Goal: Task Accomplishment & Management: Complete application form

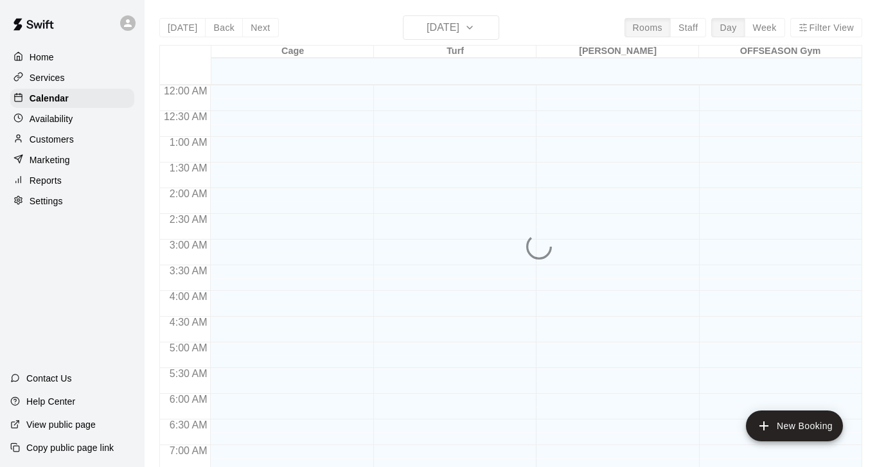
scroll to position [666, 0]
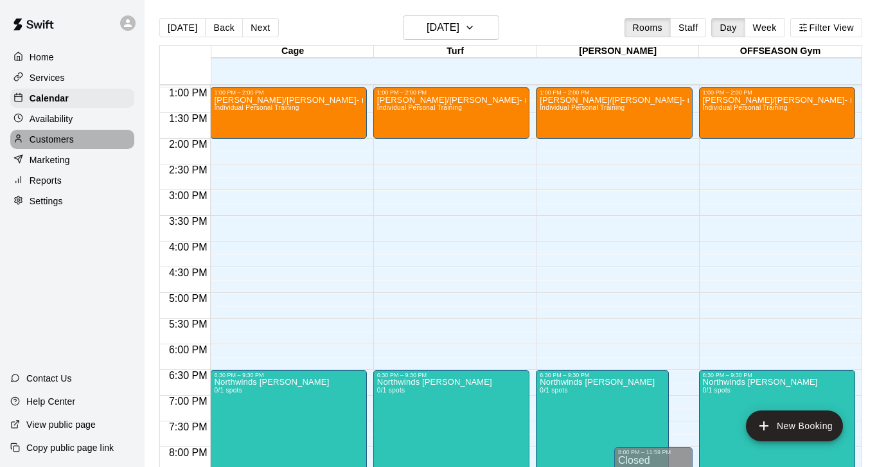
click at [57, 133] on p "Customers" at bounding box center [52, 139] width 44 height 13
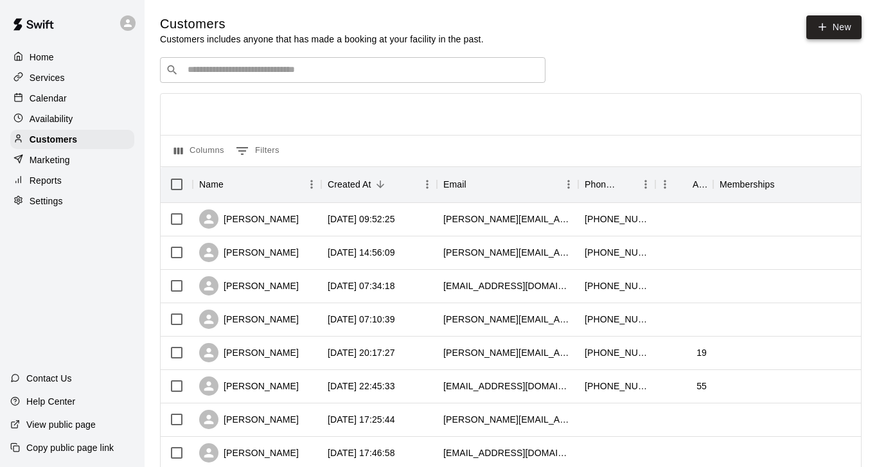
click at [855, 26] on link "New" at bounding box center [833, 27] width 55 height 24
select select "**"
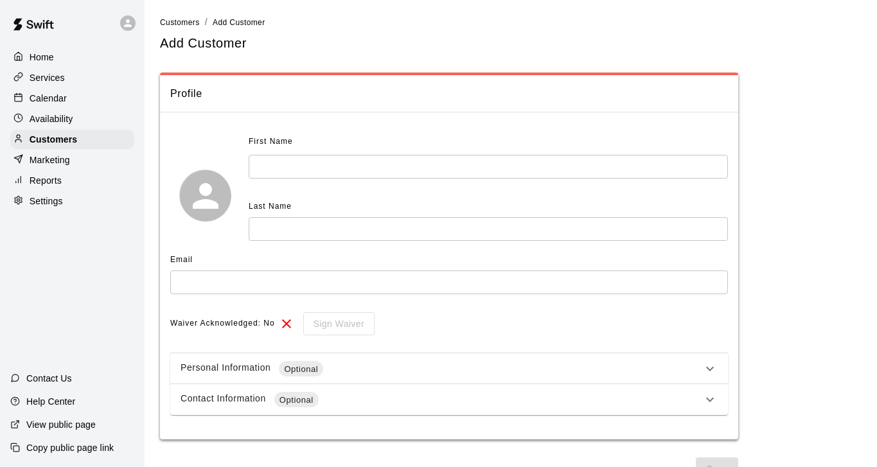
click at [477, 166] on input "text" at bounding box center [488, 167] width 479 height 24
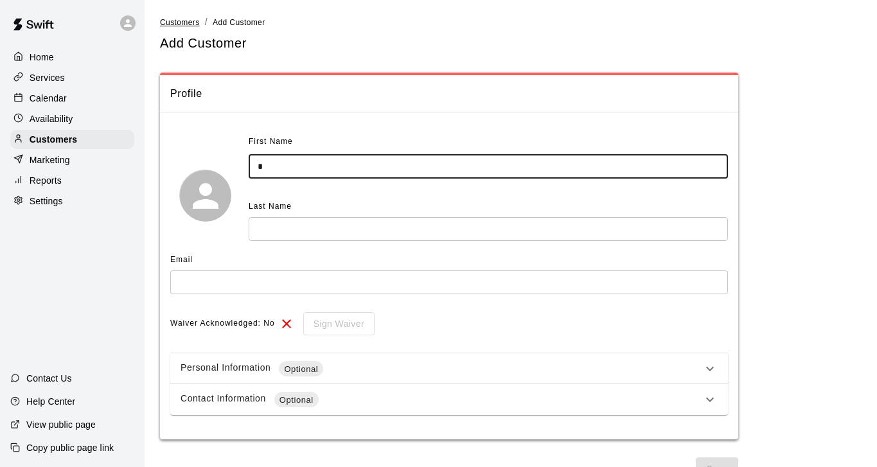
type input "*"
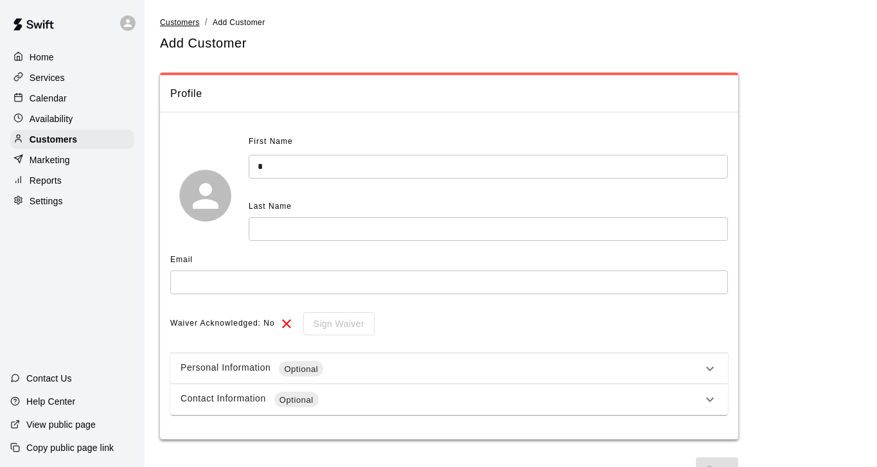
click at [188, 21] on span "Customers" at bounding box center [180, 22] width 40 height 9
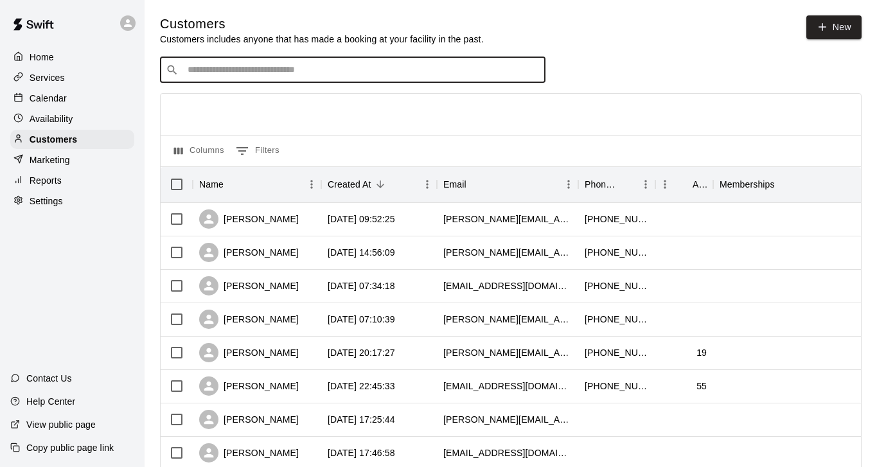
click at [340, 72] on input "Search customers by name or email" at bounding box center [362, 70] width 356 height 13
type input "***"
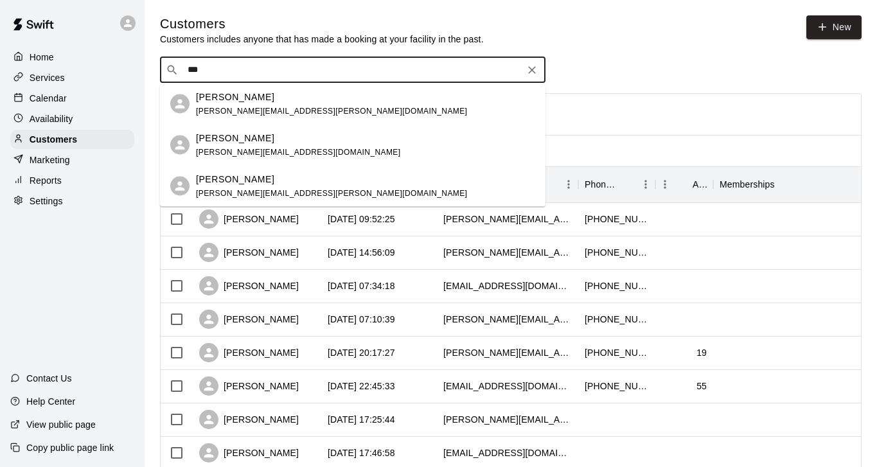
click at [327, 109] on div "Natalia Buchanan natalia.buchanan@gmail.com" at bounding box center [365, 104] width 339 height 28
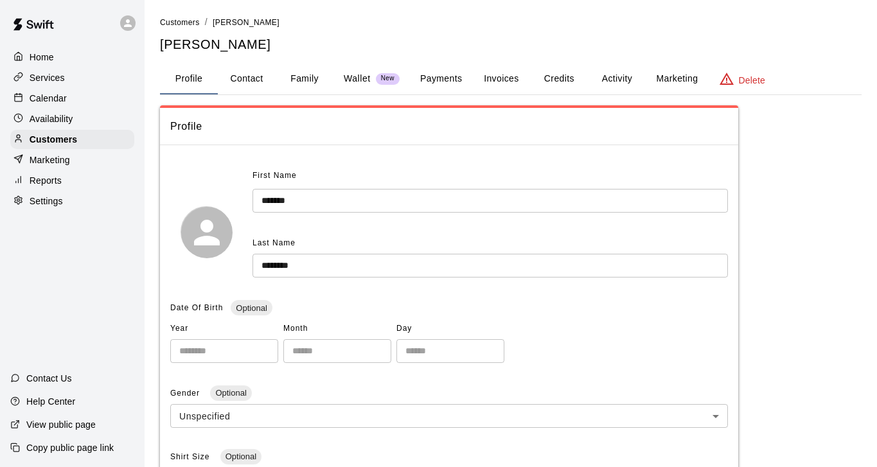
click at [386, 82] on span "New" at bounding box center [388, 79] width 24 height 8
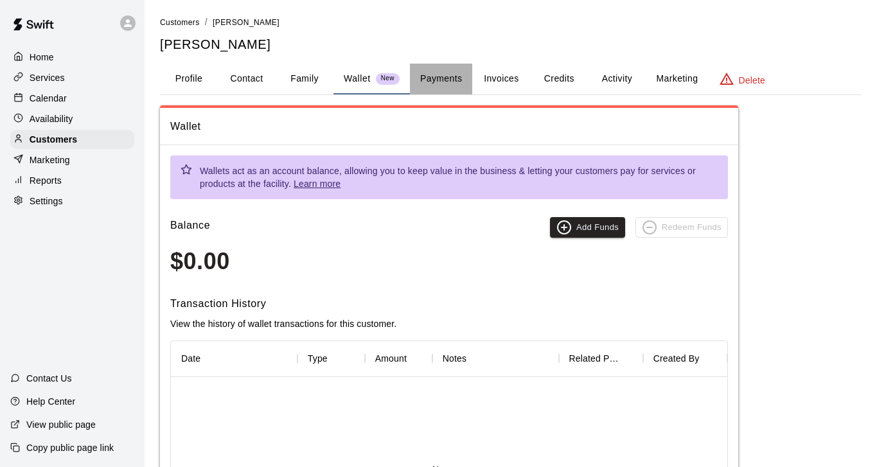
click at [445, 76] on button "Payments" at bounding box center [441, 79] width 62 height 31
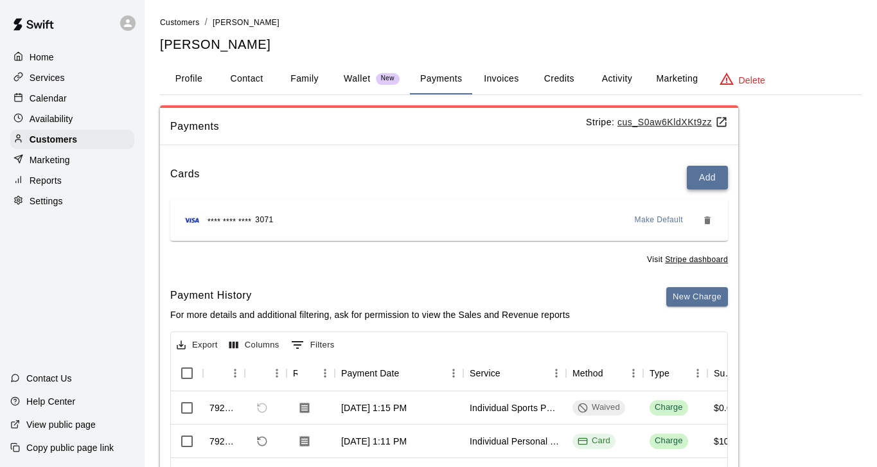
click at [707, 177] on button "Add" at bounding box center [707, 178] width 41 height 24
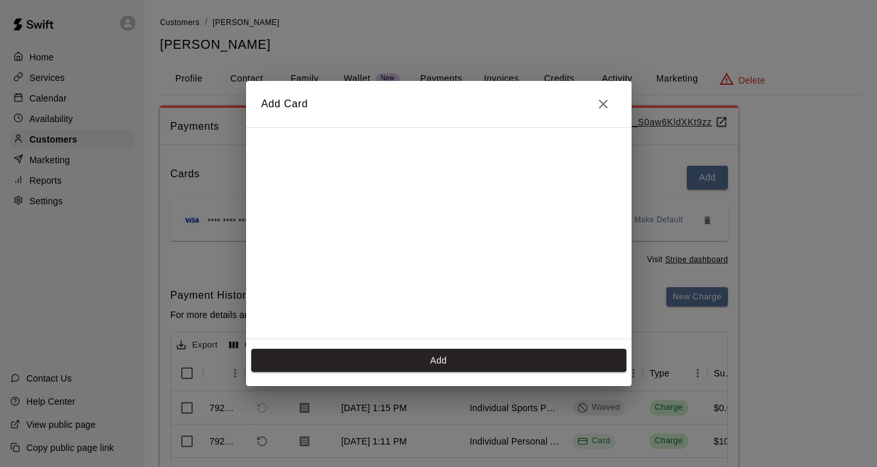
scroll to position [229, 0]
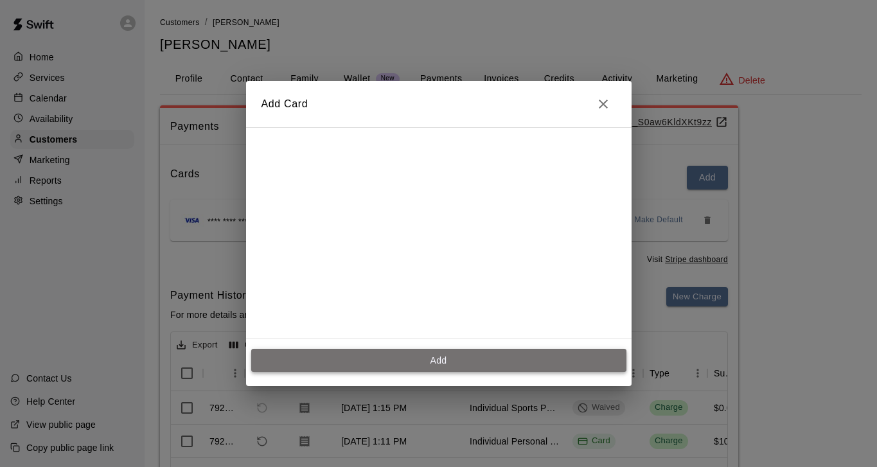
click at [446, 358] on button "Add" at bounding box center [438, 361] width 375 height 24
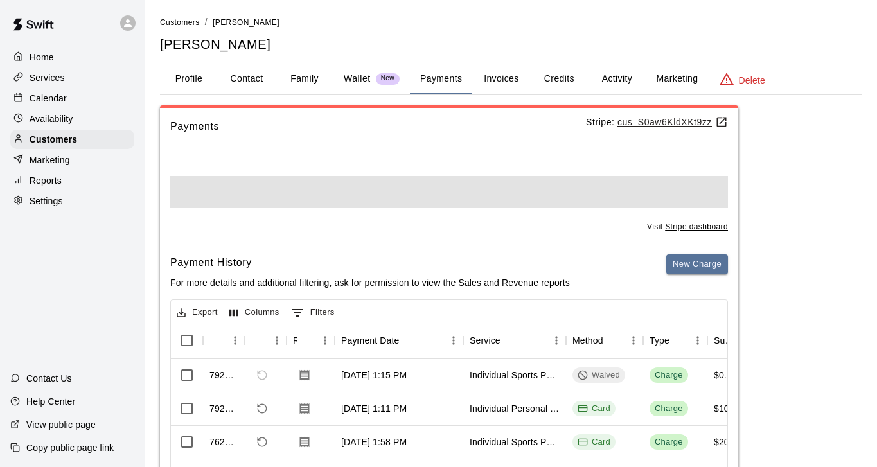
scroll to position [0, 0]
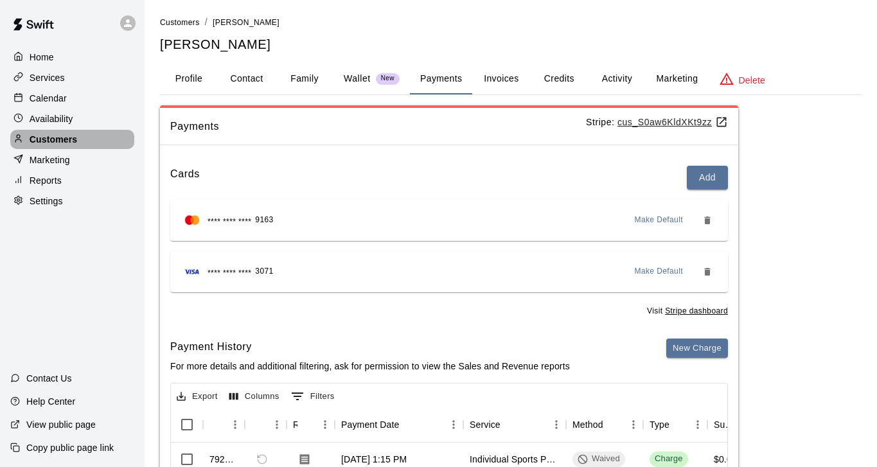
click at [75, 143] on p "Customers" at bounding box center [54, 139] width 48 height 13
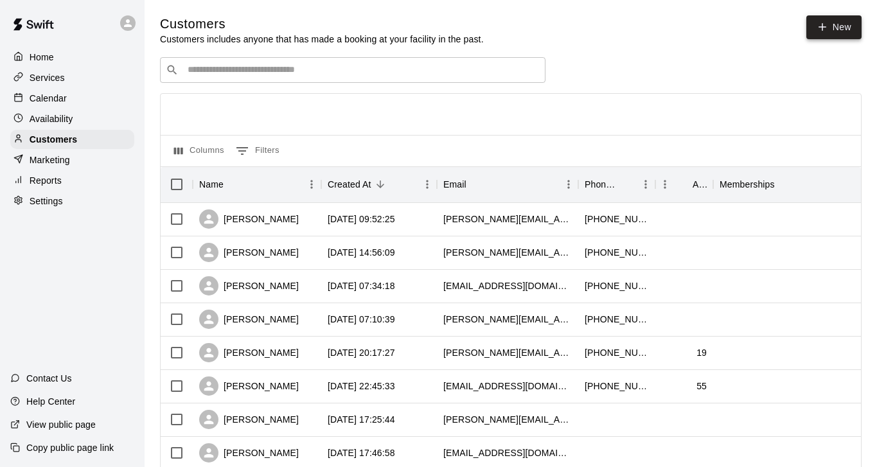
click at [824, 24] on icon at bounding box center [823, 27] width 12 height 12
select select "**"
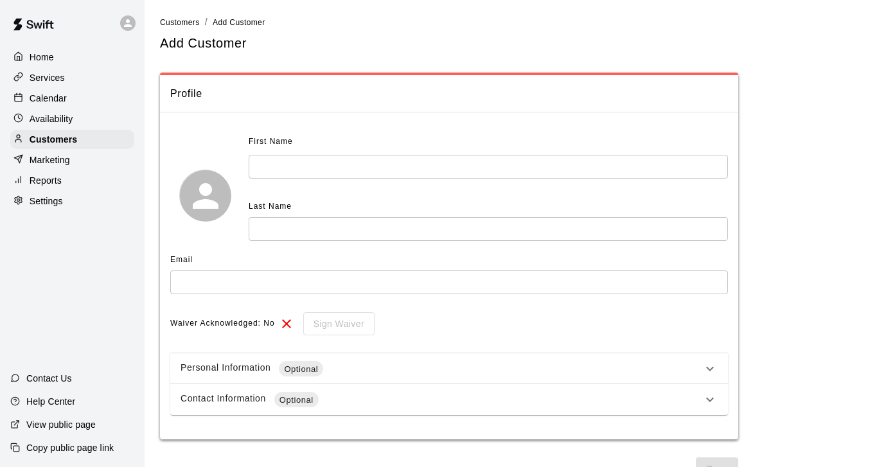
click at [631, 160] on input "text" at bounding box center [488, 167] width 479 height 24
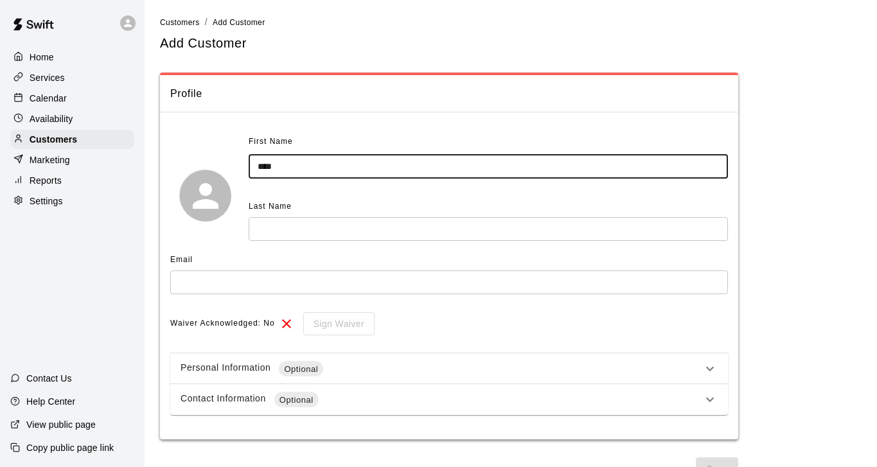
type input "****"
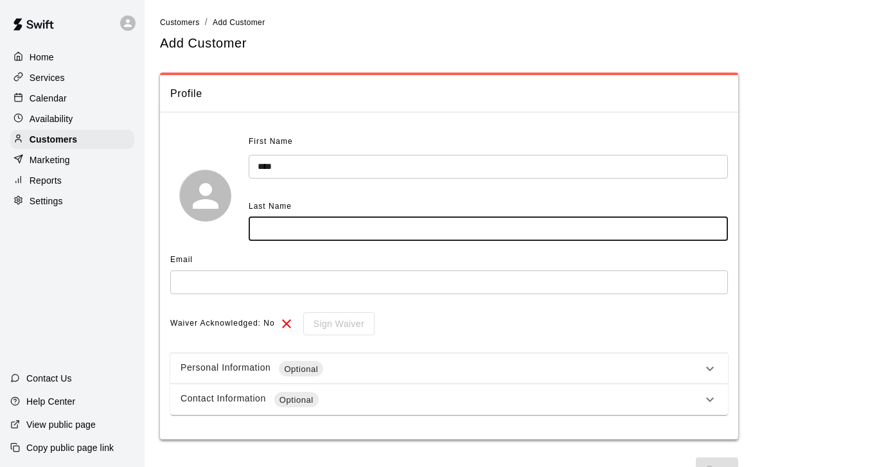
click at [566, 222] on input "text" at bounding box center [488, 229] width 479 height 24
type input "**********"
click at [445, 281] on input "text" at bounding box center [449, 282] width 558 height 24
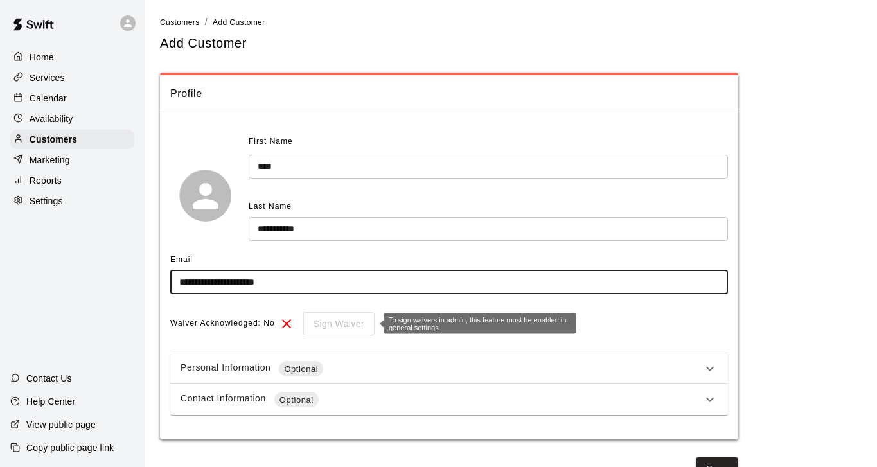
type input "**********"
click at [344, 320] on div "Sign Waiver" at bounding box center [334, 324] width 80 height 24
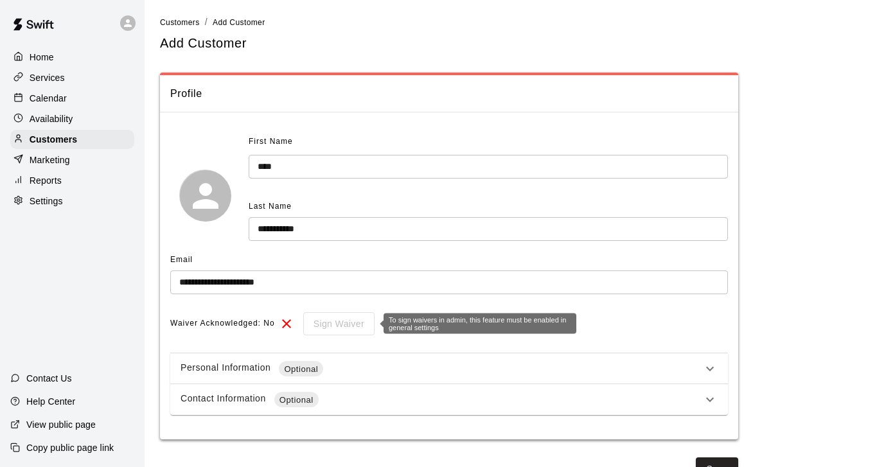
click at [352, 324] on div "Sign Waiver" at bounding box center [334, 324] width 80 height 24
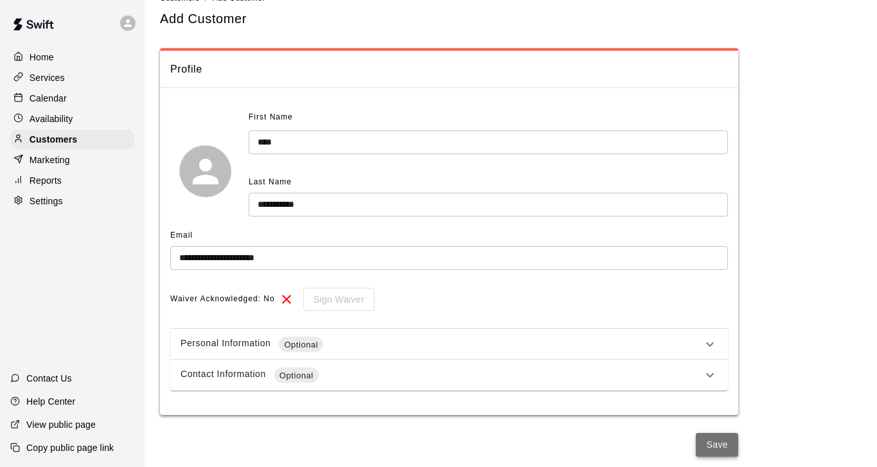
click at [730, 446] on button "Save" at bounding box center [717, 445] width 42 height 24
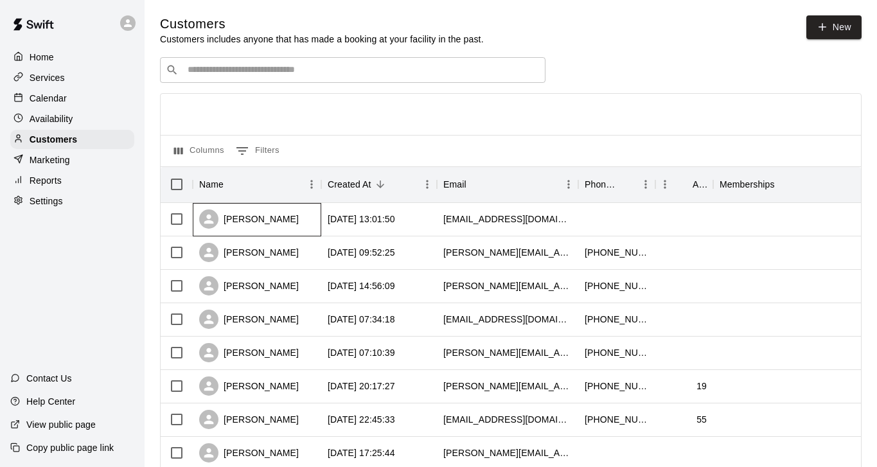
click at [291, 218] on div "Kara Chmielewski" at bounding box center [249, 218] width 100 height 19
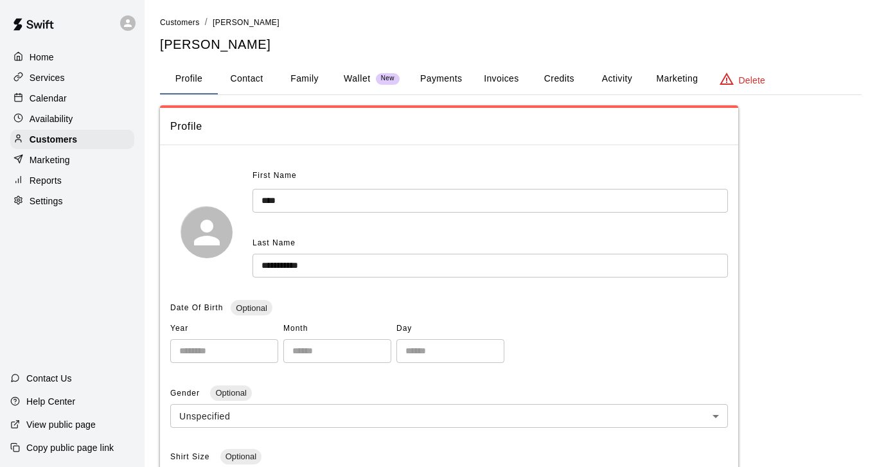
click at [312, 80] on button "Family" at bounding box center [305, 79] width 58 height 31
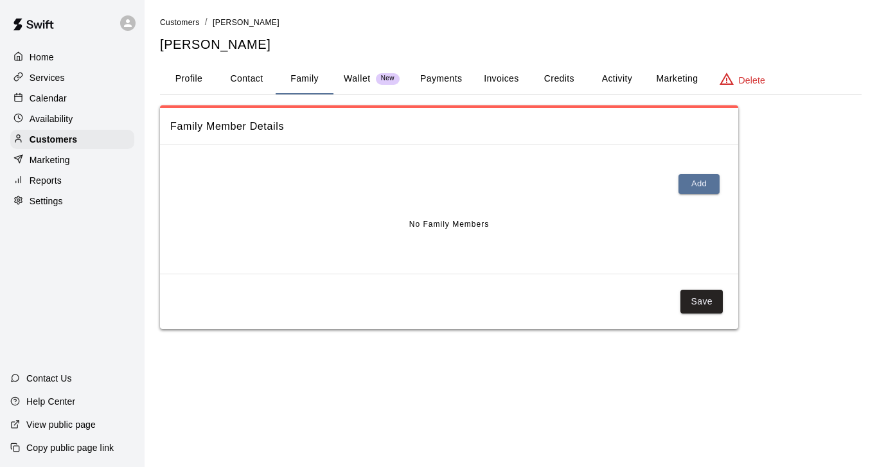
click at [436, 80] on button "Payments" at bounding box center [441, 79] width 62 height 31
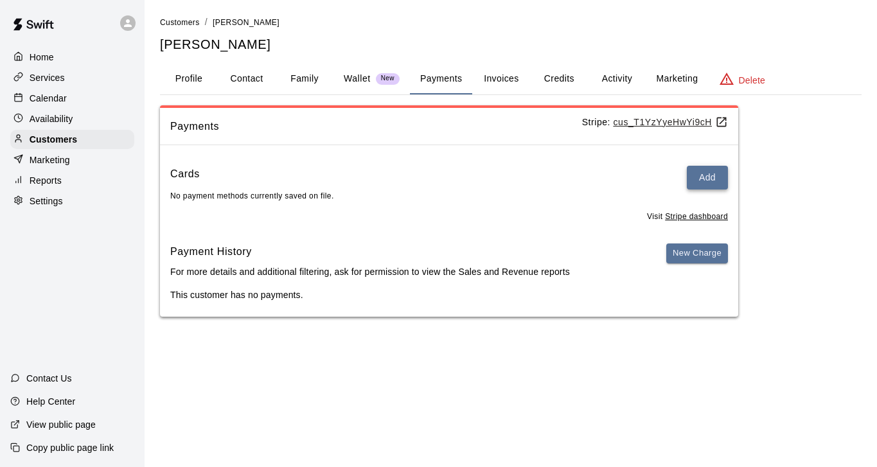
click at [712, 182] on button "Add" at bounding box center [707, 178] width 41 height 24
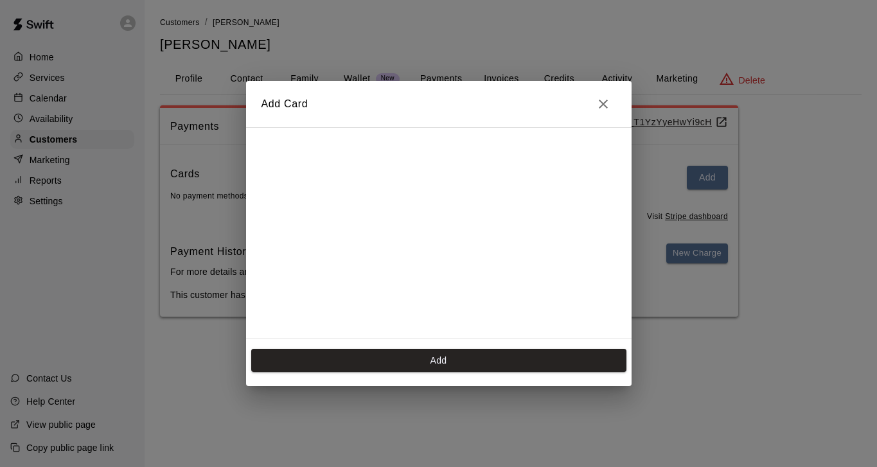
scroll to position [243, 0]
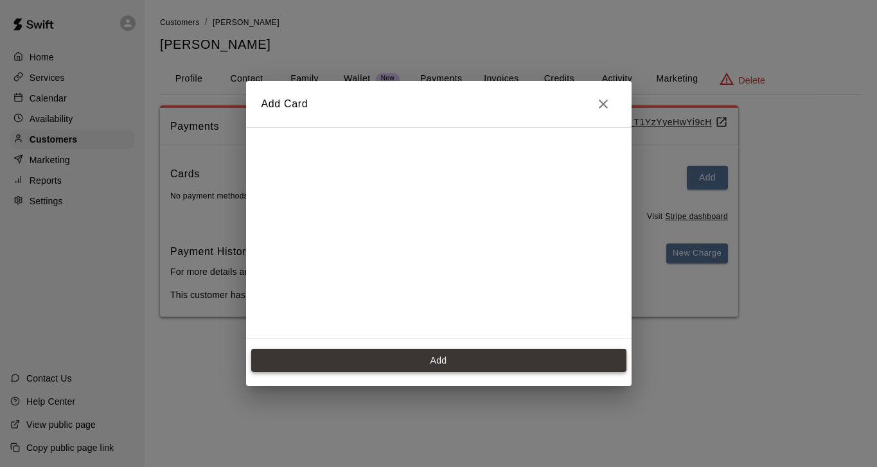
click at [471, 365] on button "Add" at bounding box center [438, 361] width 375 height 24
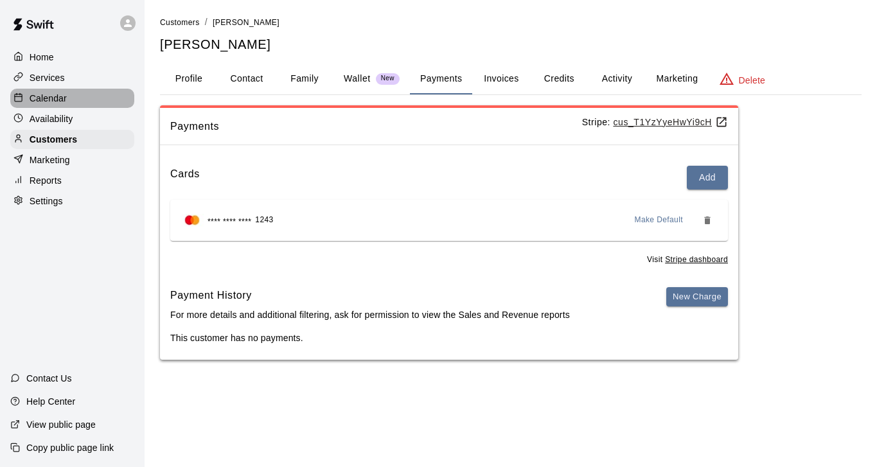
click at [57, 98] on p "Calendar" at bounding box center [48, 98] width 37 height 13
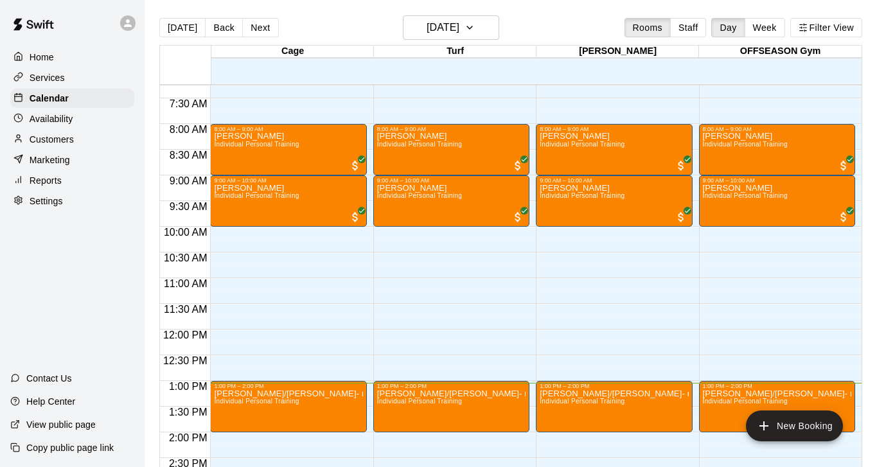
scroll to position [242, 0]
